Goal: Task Accomplishment & Management: Manage account settings

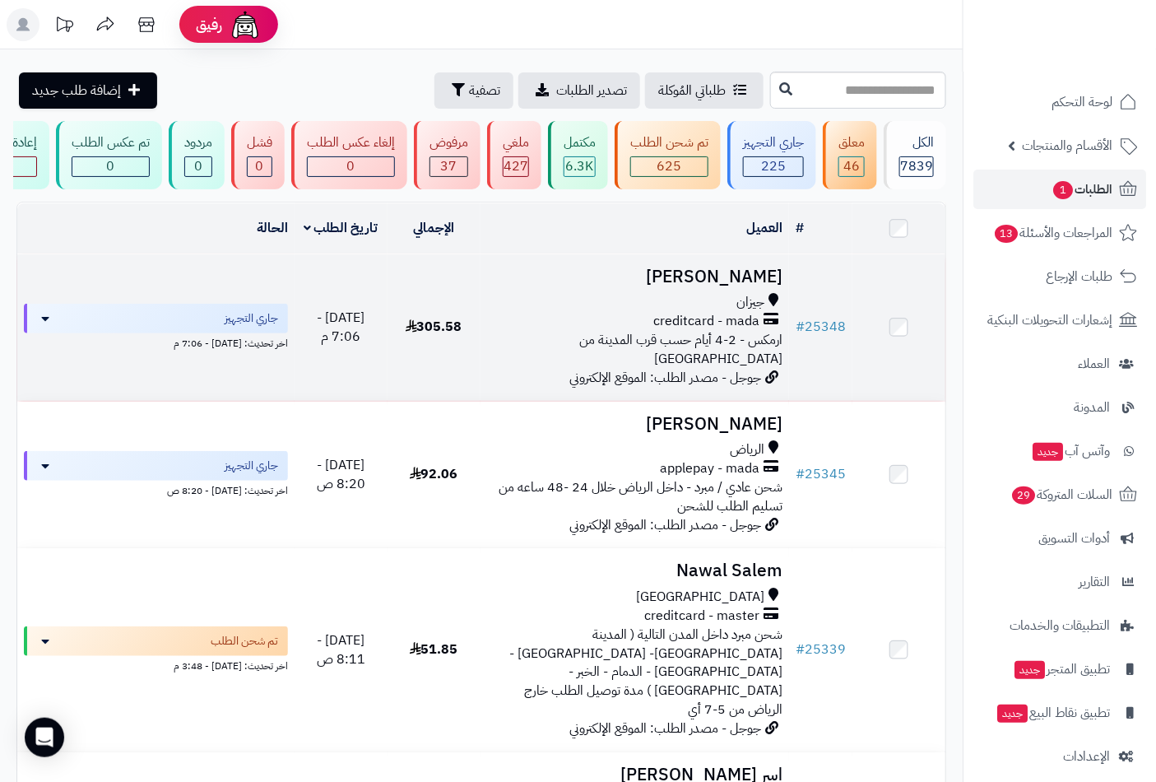
click at [755, 312] on span "جيزان" at bounding box center [750, 302] width 28 height 19
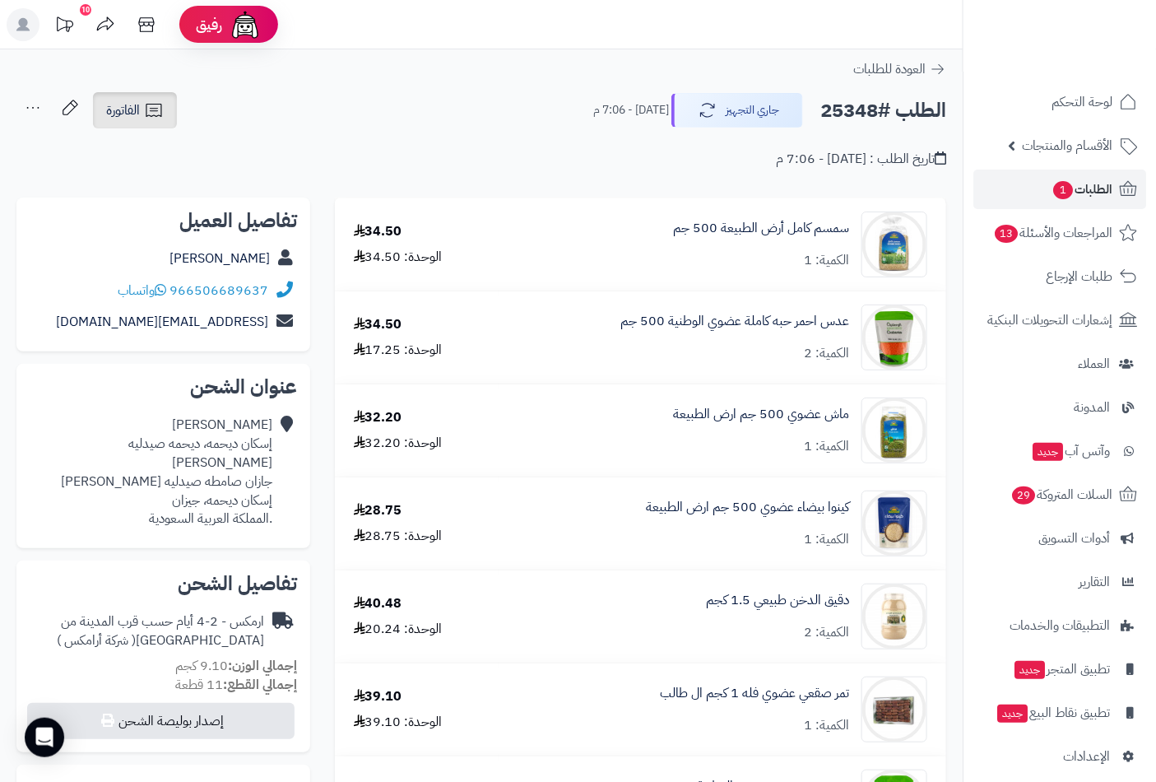
click at [142, 112] on link "الفاتورة" at bounding box center [135, 110] width 84 height 36
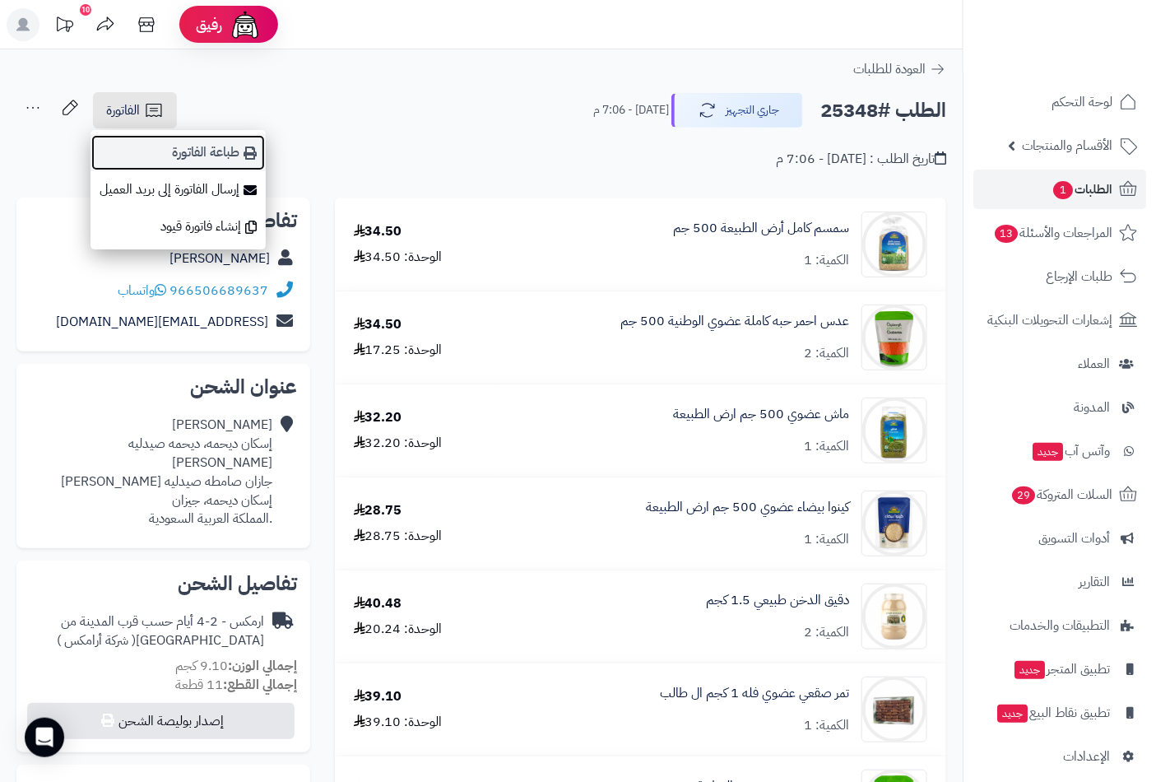
click at [228, 156] on link "طباعة الفاتورة" at bounding box center [178, 152] width 175 height 37
